Goal: Navigation & Orientation: Find specific page/section

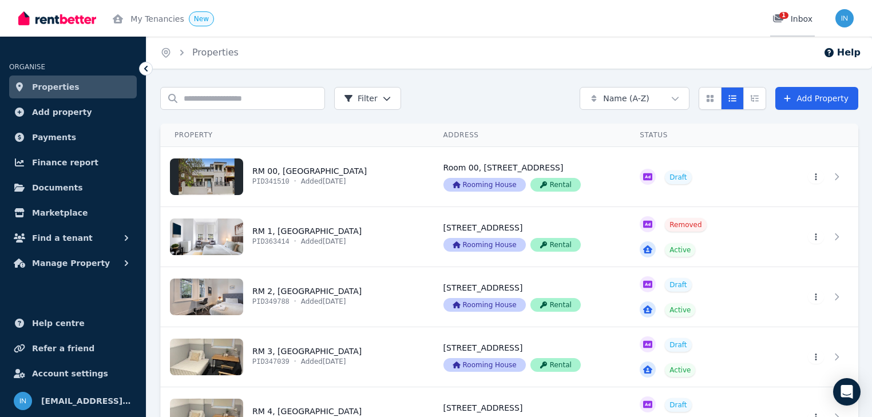
click at [783, 13] on span "1" at bounding box center [783, 15] width 9 height 7
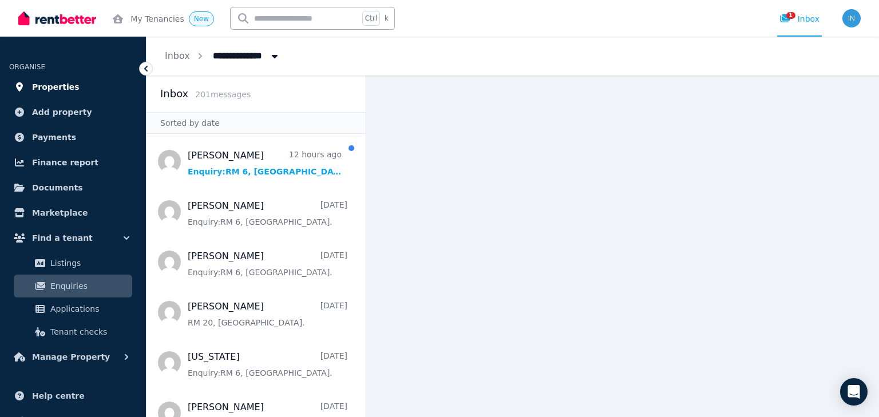
click at [61, 84] on span "Properties" at bounding box center [56, 87] width 48 height 14
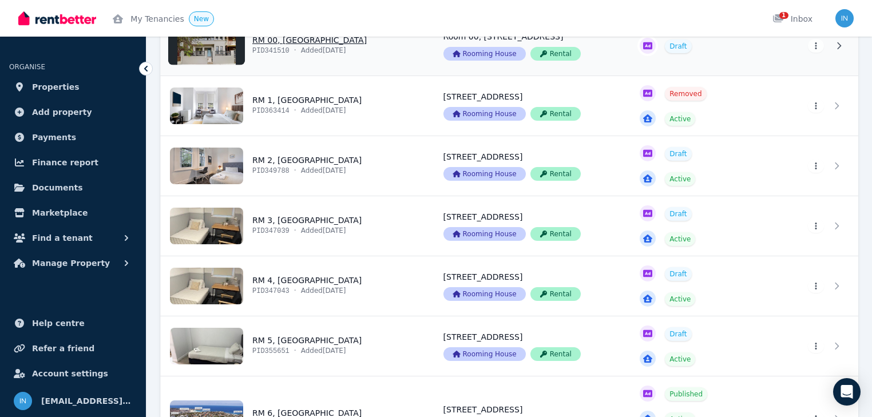
scroll to position [137, 0]
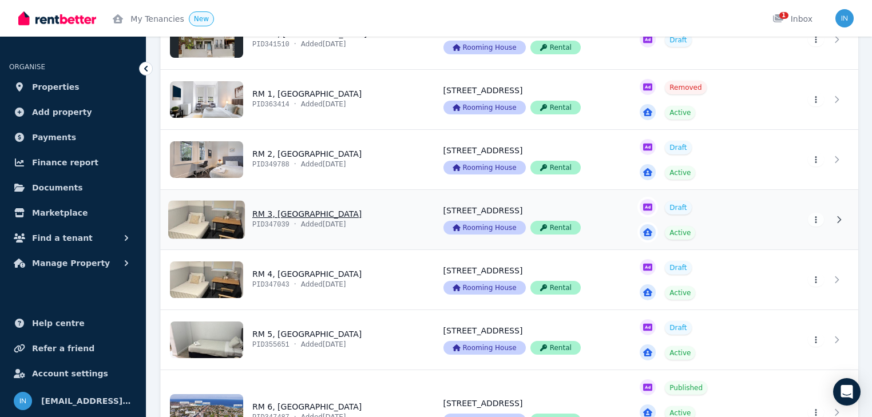
click at [283, 216] on link "View property details" at bounding box center [295, 220] width 269 height 60
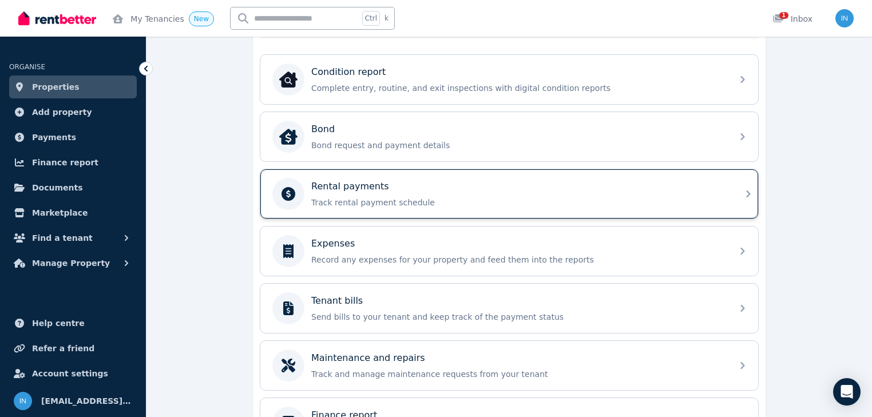
scroll to position [366, 0]
click at [346, 183] on p "Rental payments" at bounding box center [350, 185] width 78 height 14
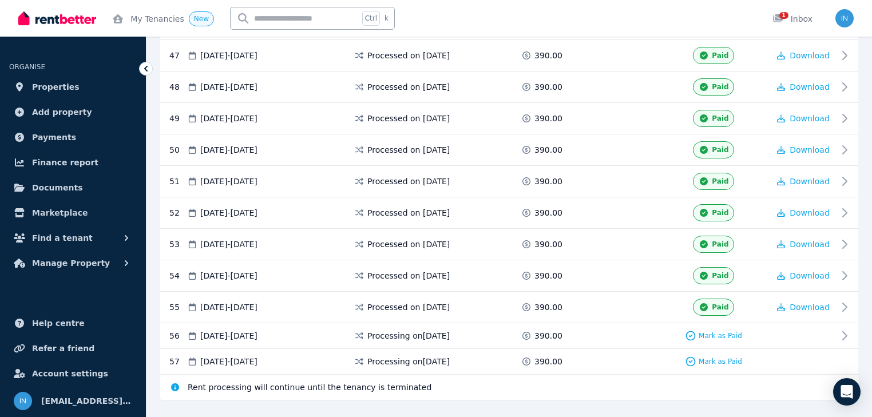
scroll to position [1712, 0]
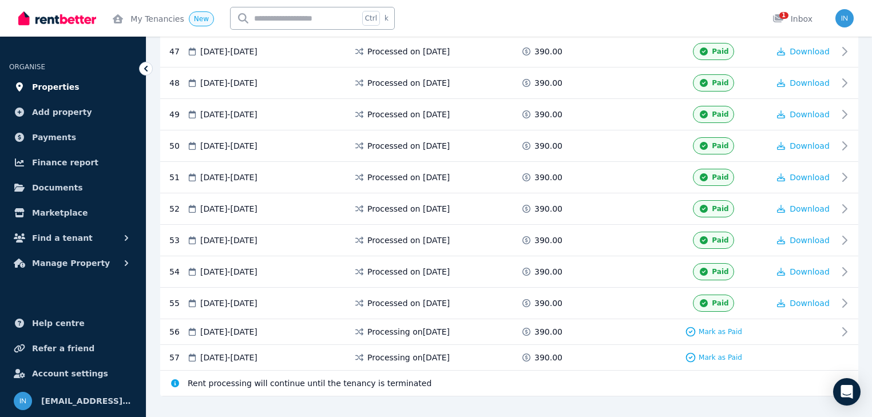
click at [63, 88] on span "Properties" at bounding box center [56, 87] width 48 height 14
